Goal: Transaction & Acquisition: Purchase product/service

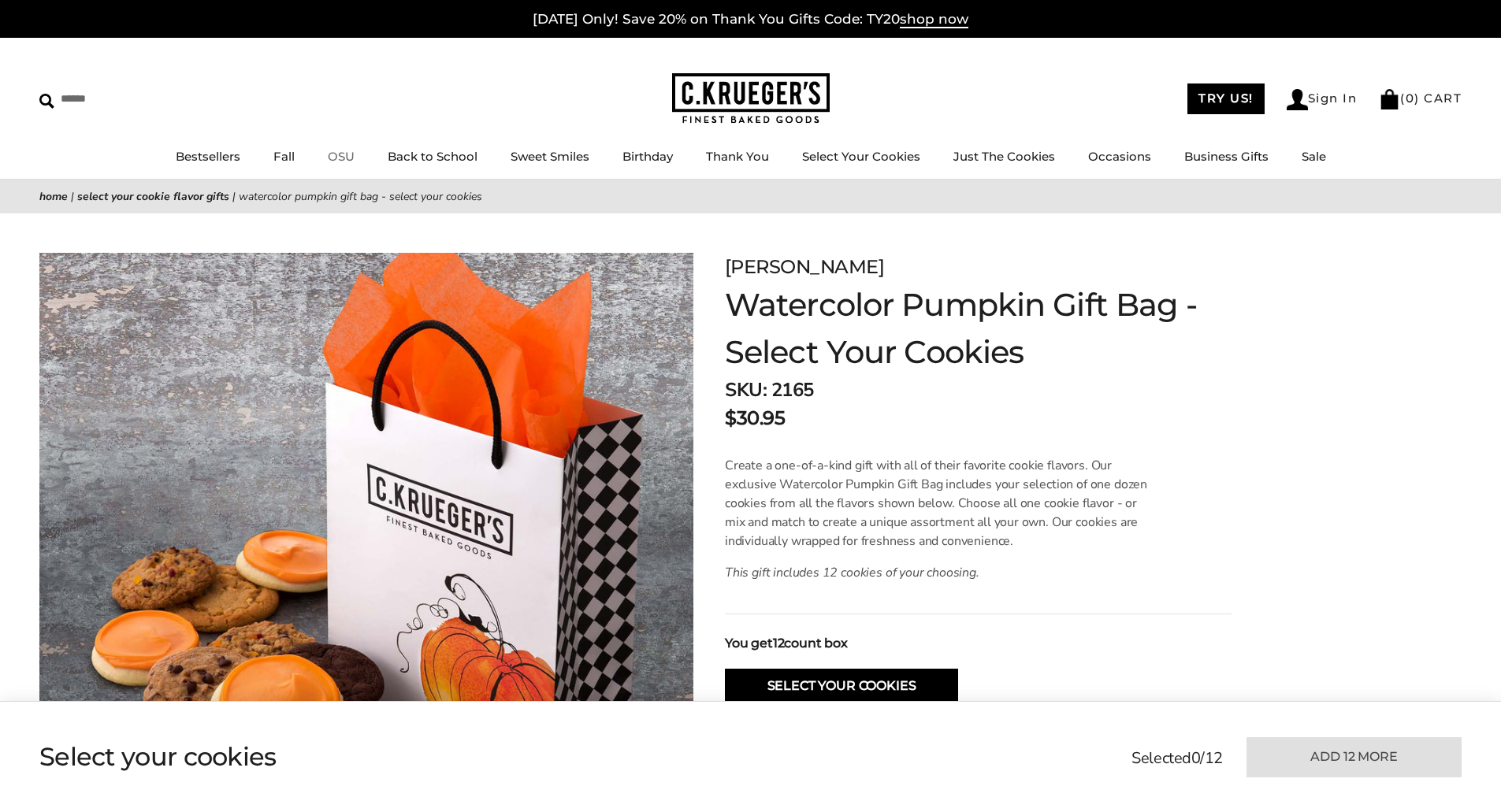
click at [344, 158] on link "OSU" at bounding box center [341, 156] width 27 height 15
